Goal: Information Seeking & Learning: Check status

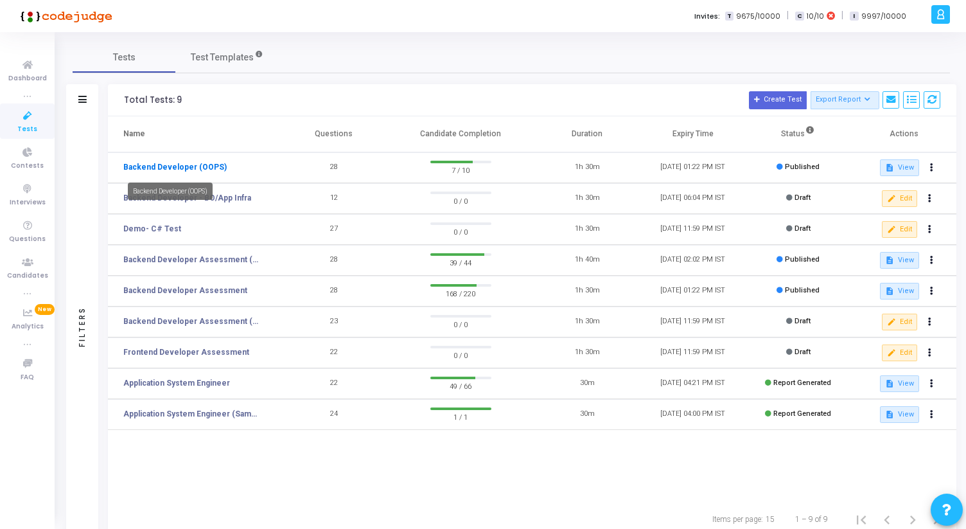
click at [159, 162] on link "Backend Developer (OOPS)" at bounding box center [174, 167] width 103 height 12
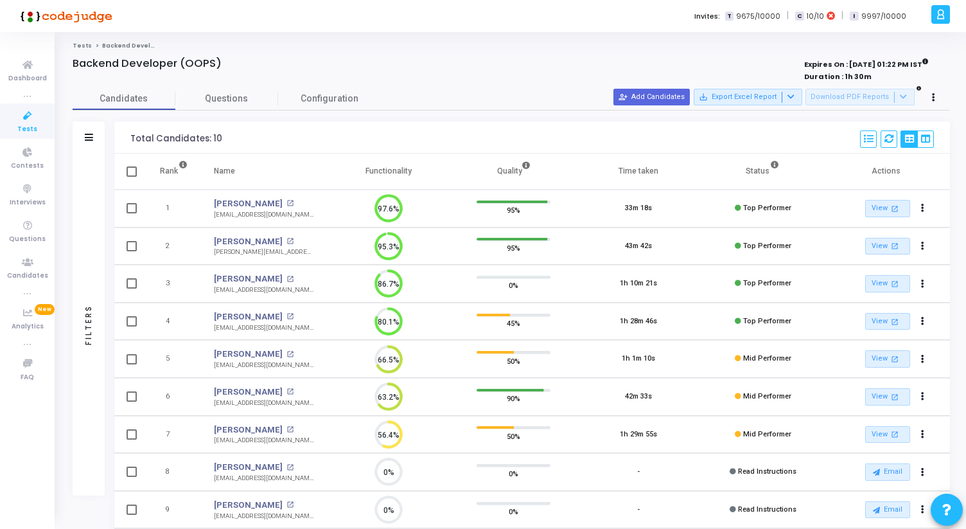
click at [41, 123] on link "Tests" at bounding box center [27, 120] width 55 height 35
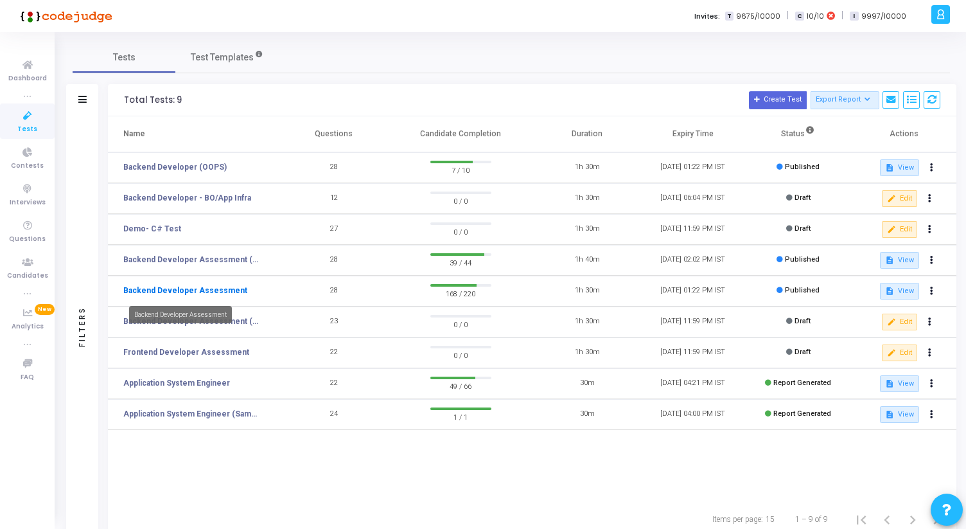
click at [204, 290] on link "Backend Developer Assessment" at bounding box center [185, 291] width 124 height 12
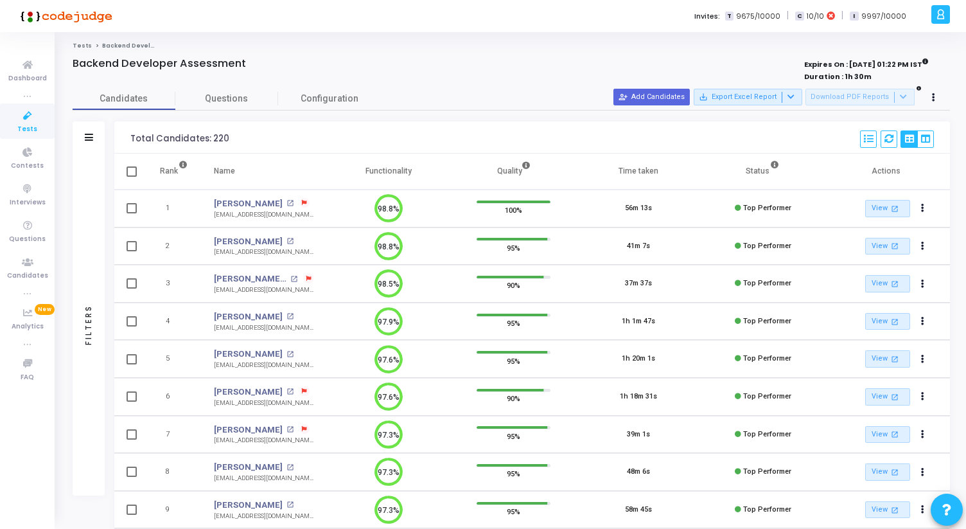
scroll to position [6, 6]
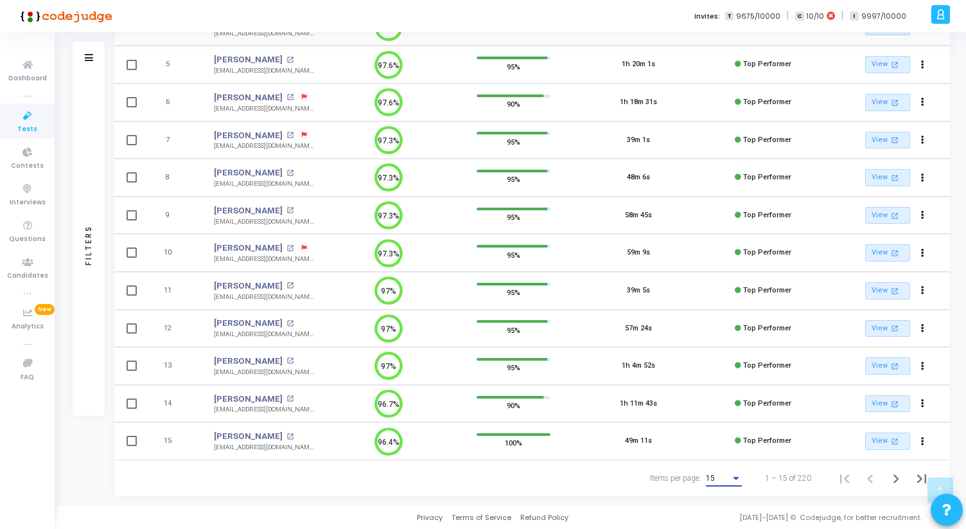
click at [734, 481] on div "Items per page:" at bounding box center [736, 478] width 12 height 10
click at [722, 464] on span "50" at bounding box center [724, 470] width 36 height 23
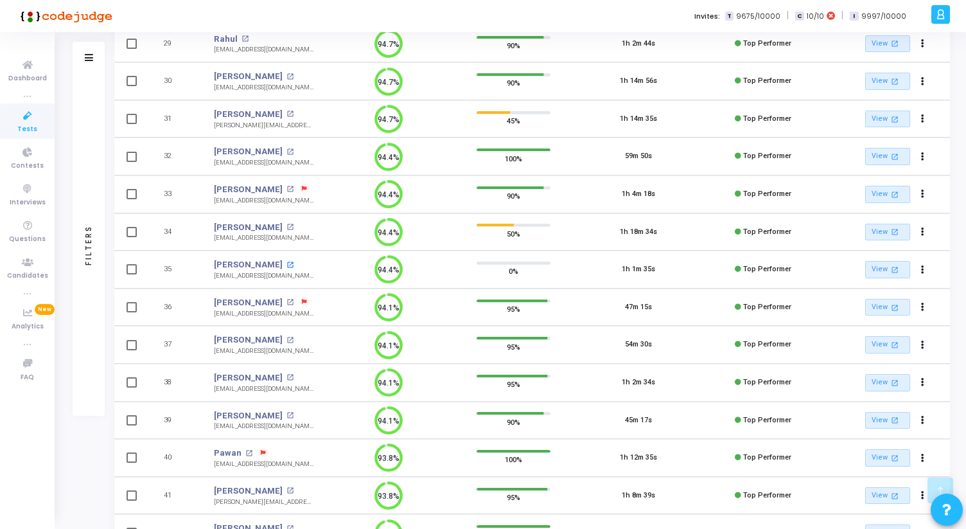
click at [286, 265] on mat-icon "open_in_new" at bounding box center [289, 264] width 7 height 7
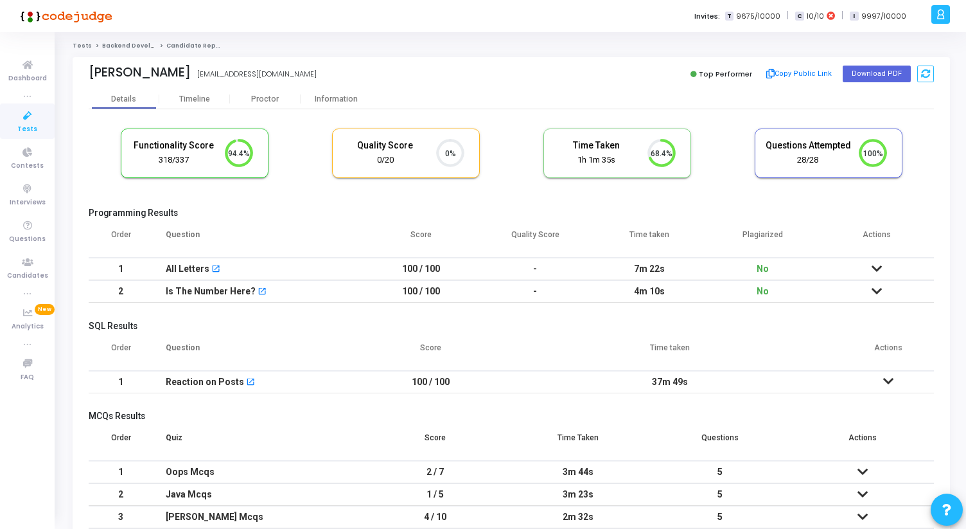
scroll to position [114, 0]
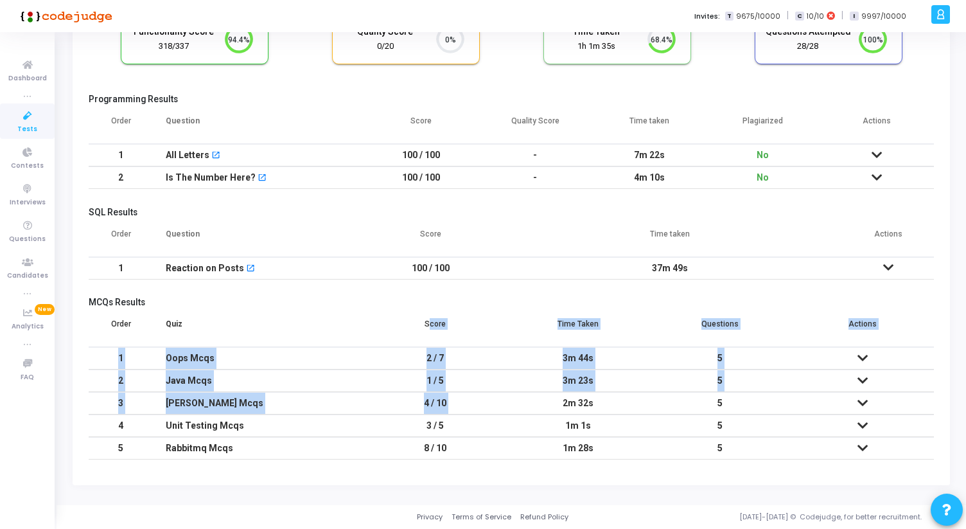
drag, startPoint x: 426, startPoint y: 324, endPoint x: 518, endPoint y: 410, distance: 125.9
click at [518, 406] on table "Order Quiz Score Time Taken Questions Actions 1 Oops Mcqs 2 / 7 3m 44s 5 S. No.…" at bounding box center [511, 385] width 845 height 148
click at [518, 410] on td "2m 32s" at bounding box center [578, 403] width 143 height 22
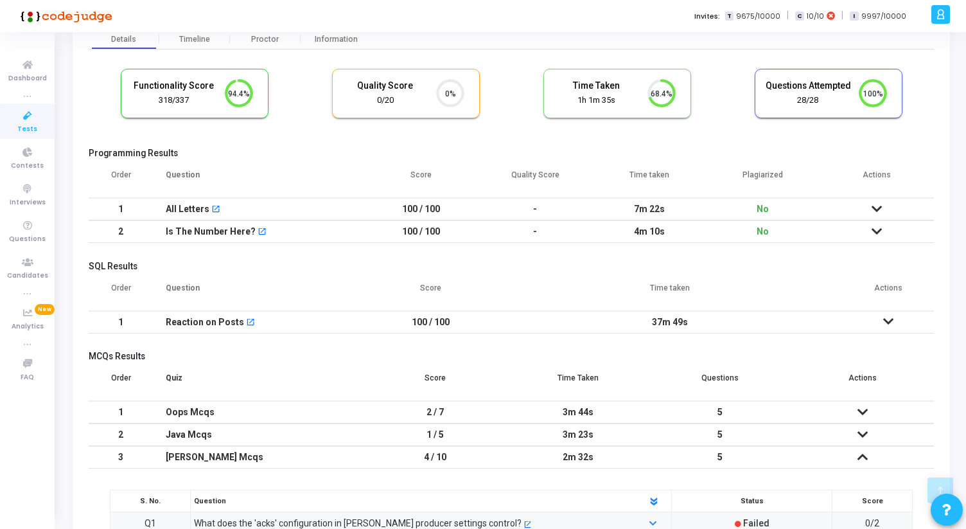
scroll to position [0, 0]
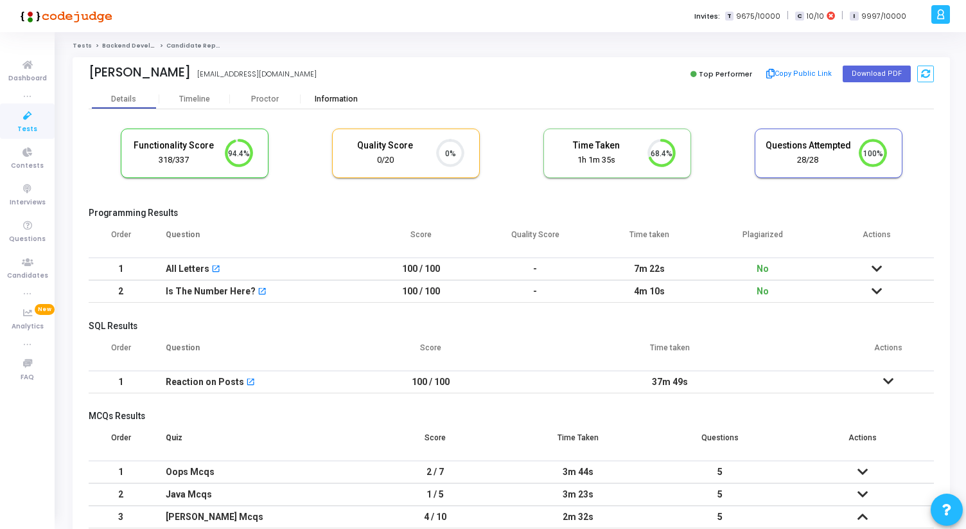
click at [332, 99] on div "Information" at bounding box center [336, 99] width 71 height 10
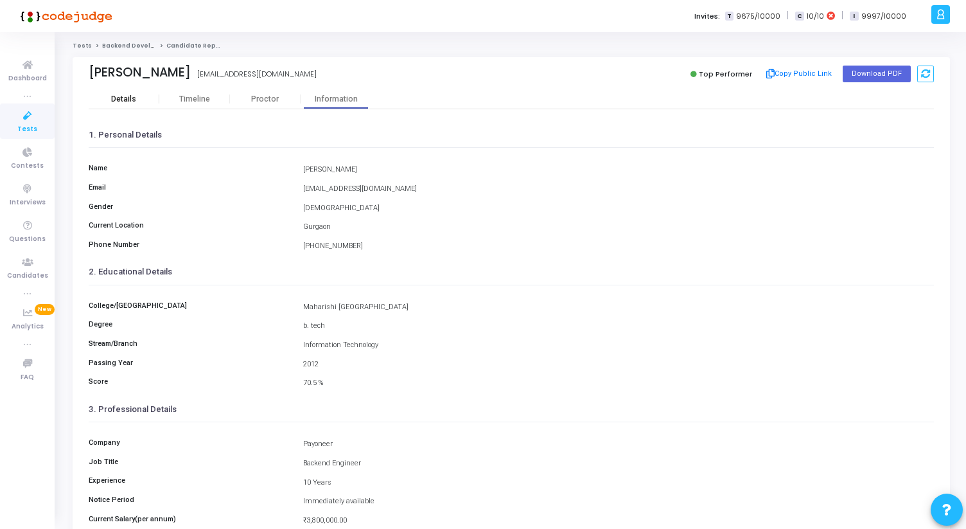
click at [119, 98] on div "Details" at bounding box center [123, 99] width 25 height 10
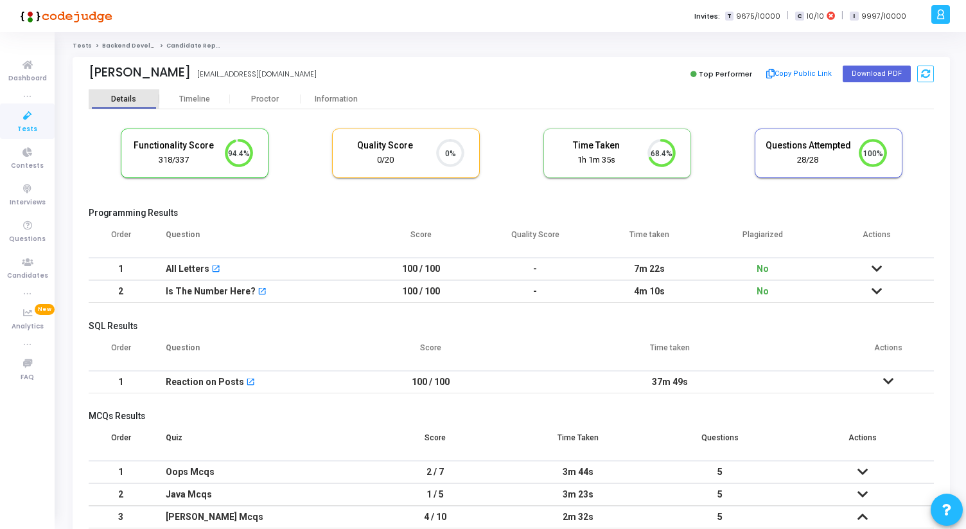
scroll to position [27, 33]
